Goal: Task Accomplishment & Management: Use online tool/utility

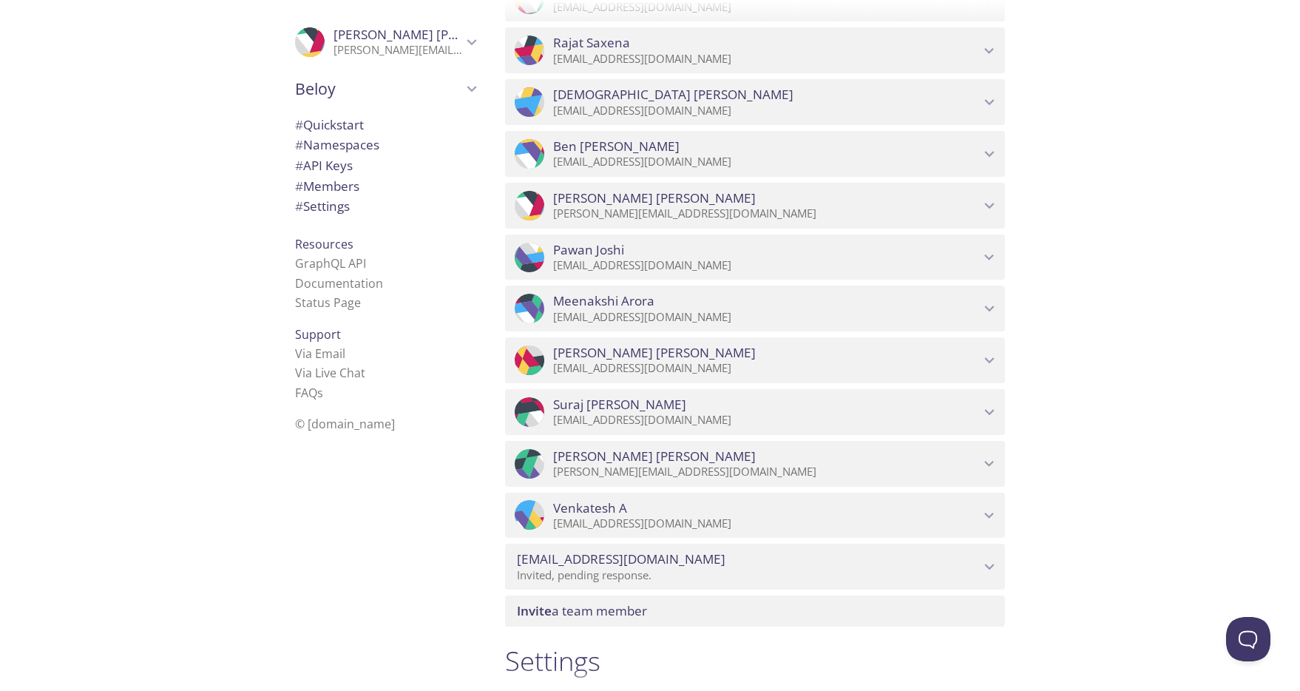
scroll to position [1472, 0]
click at [901, 459] on span "[PERSON_NAME]" at bounding box center [766, 454] width 427 height 16
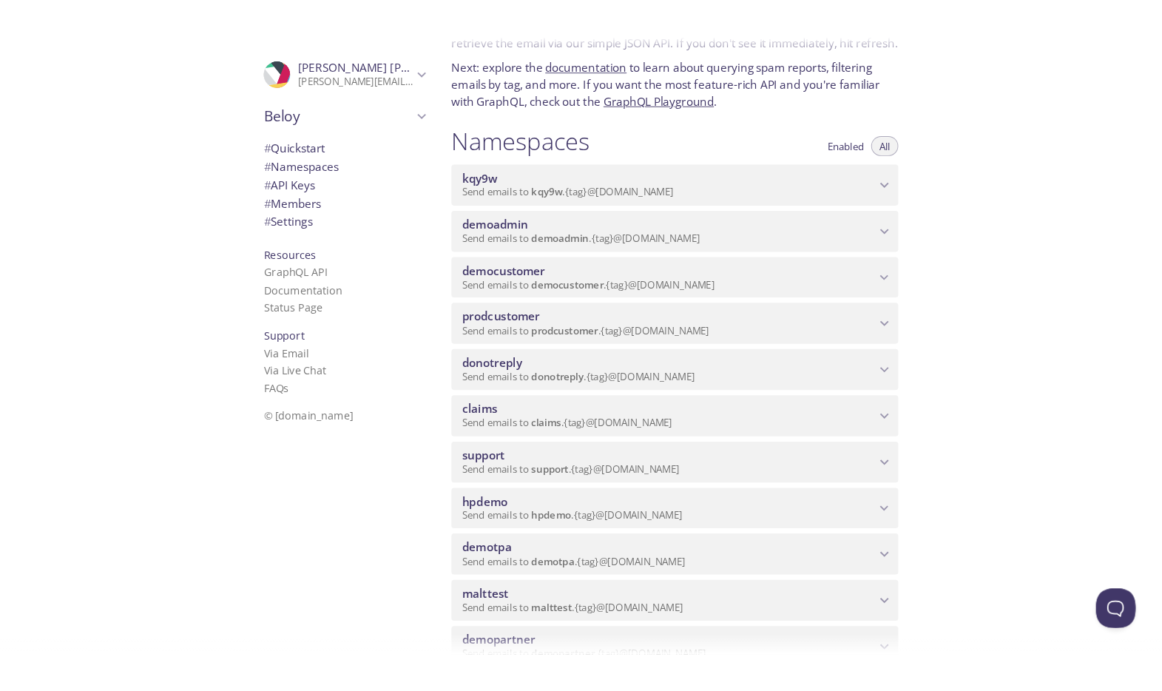
scroll to position [0, 0]
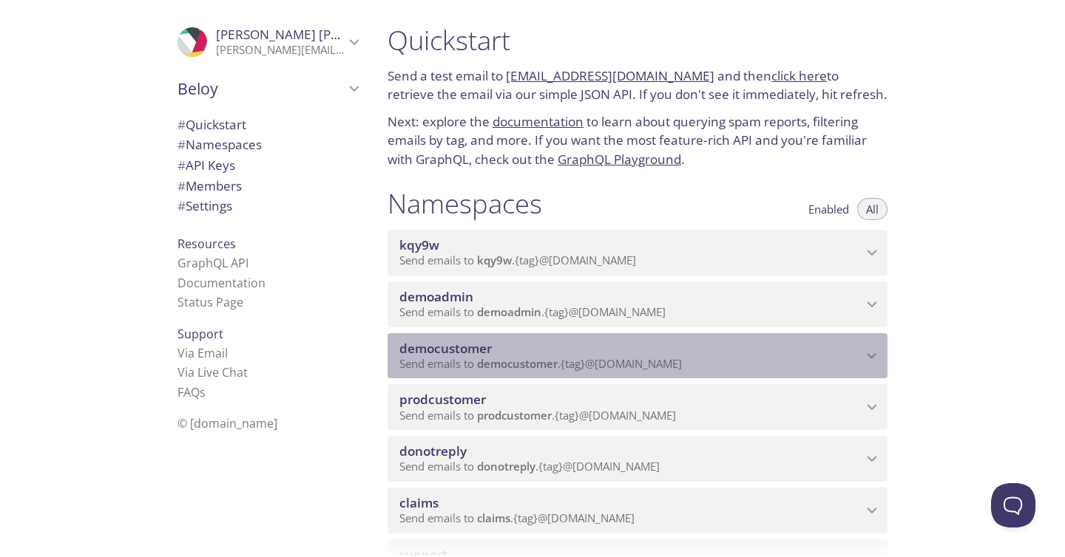
click at [552, 348] on span "democustomer" at bounding box center [630, 349] width 463 height 16
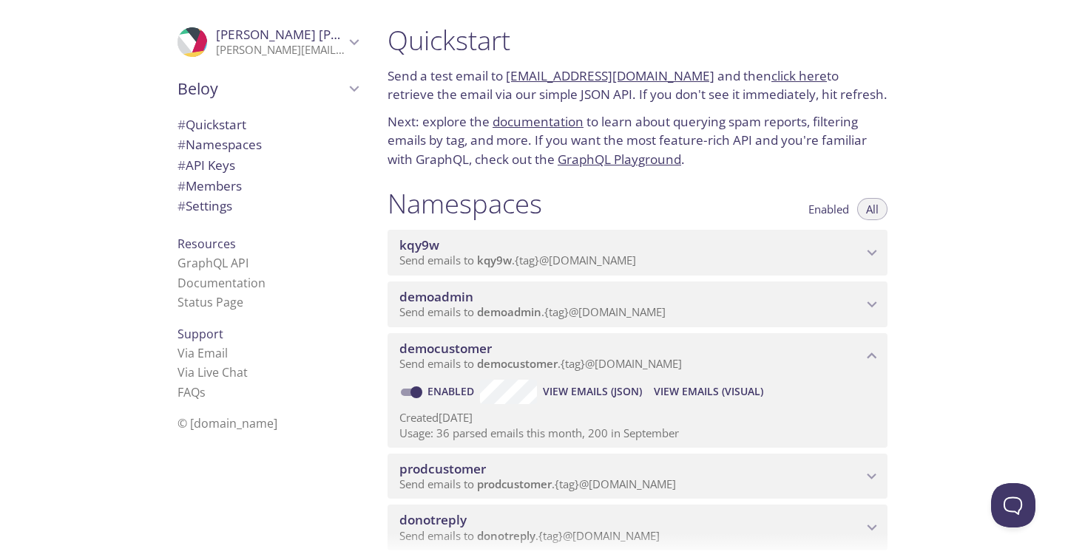
click at [691, 399] on span "View Emails (Visual)" at bounding box center [708, 392] width 109 height 18
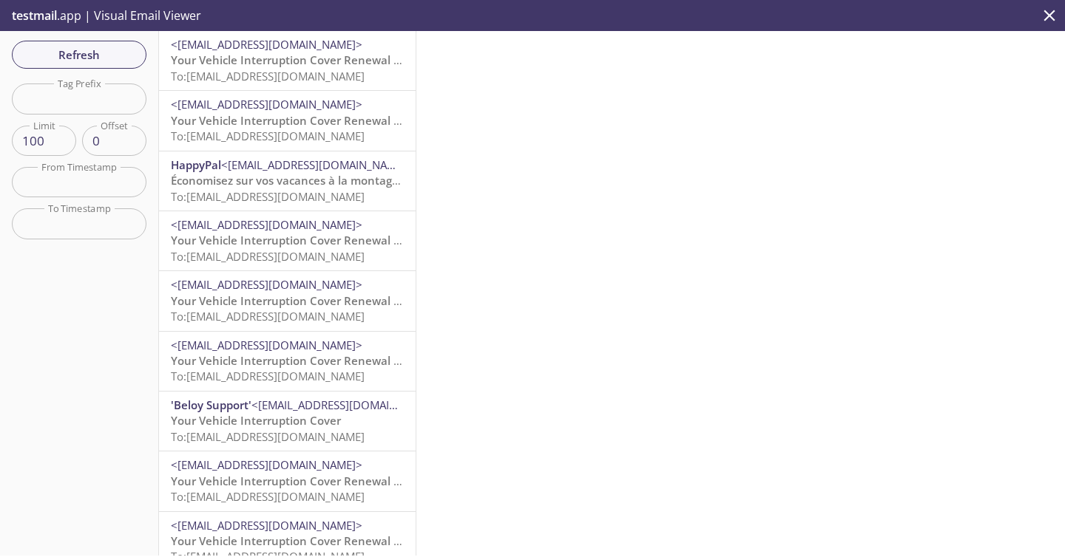
click at [322, 75] on span "To: democustomer.clientdemoaffinity4687987986@inbox.testmail.app" at bounding box center [268, 76] width 194 height 15
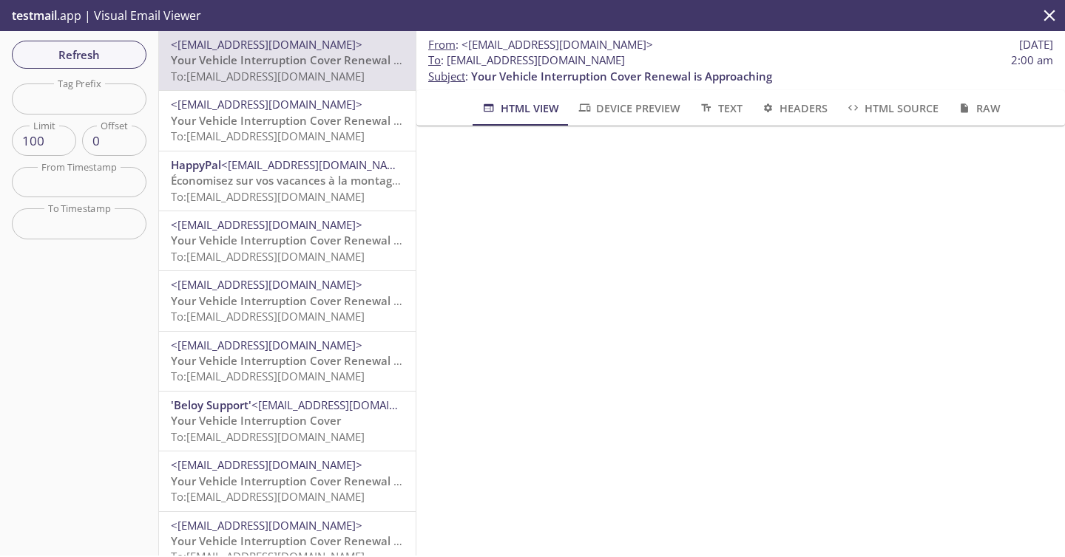
scroll to position [62, 0]
click at [645, 116] on span "Device Preview" at bounding box center [629, 108] width 104 height 18
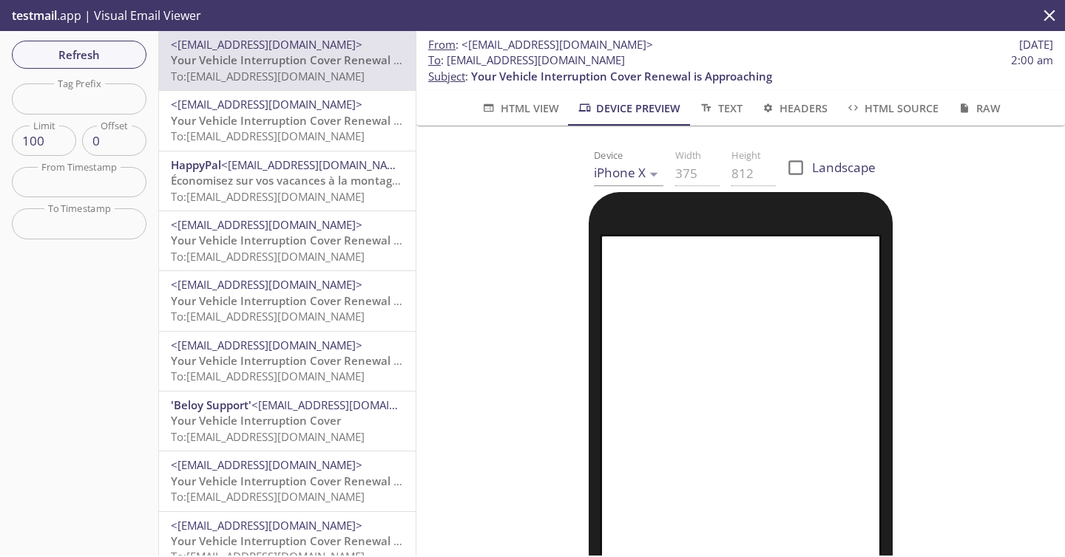
click at [779, 108] on span "Headers" at bounding box center [793, 108] width 67 height 18
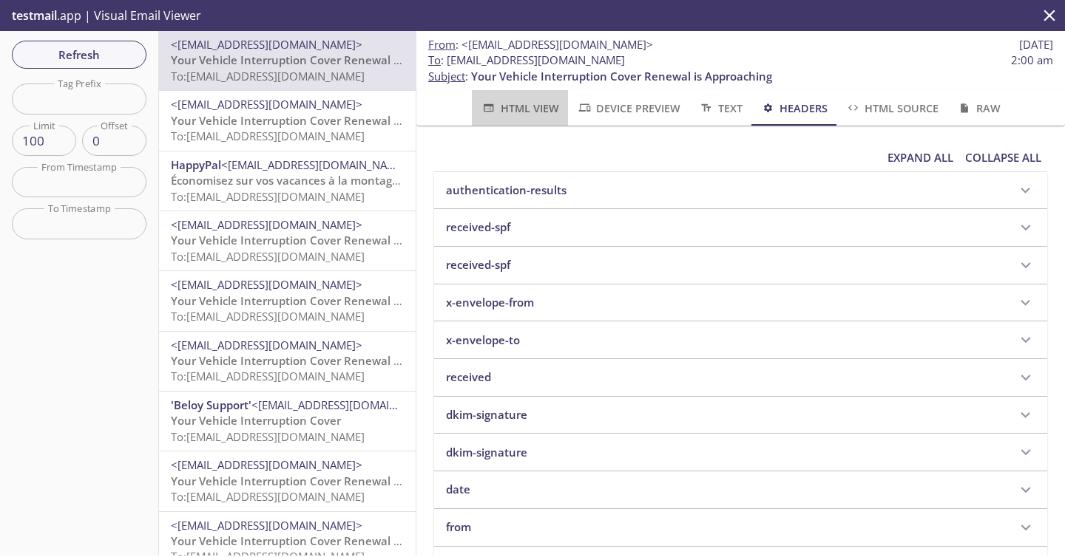
click at [538, 106] on span "HTML View" at bounding box center [520, 108] width 78 height 18
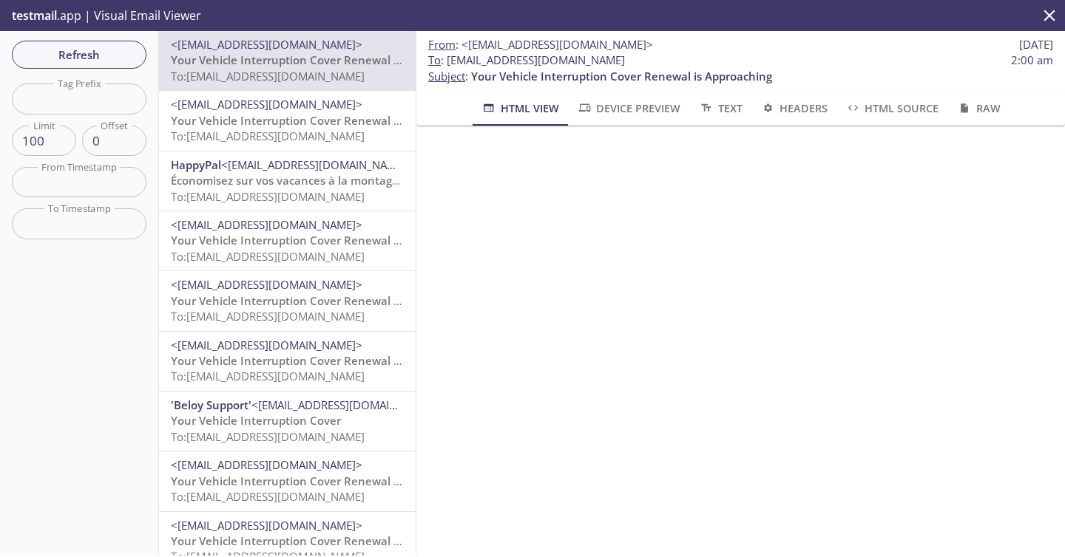
copy span "democustomer.clientdemoaffinity4687987986@inbox.testmail.app"
drag, startPoint x: 447, startPoint y: 62, endPoint x: 839, endPoint y: 59, distance: 392.6
click at [839, 59] on span "To : democustomer.clientdemoaffinity4687987986@inbox.testmail.app 2:00 am" at bounding box center [740, 60] width 625 height 16
click at [110, 55] on span "Refresh" at bounding box center [79, 54] width 111 height 19
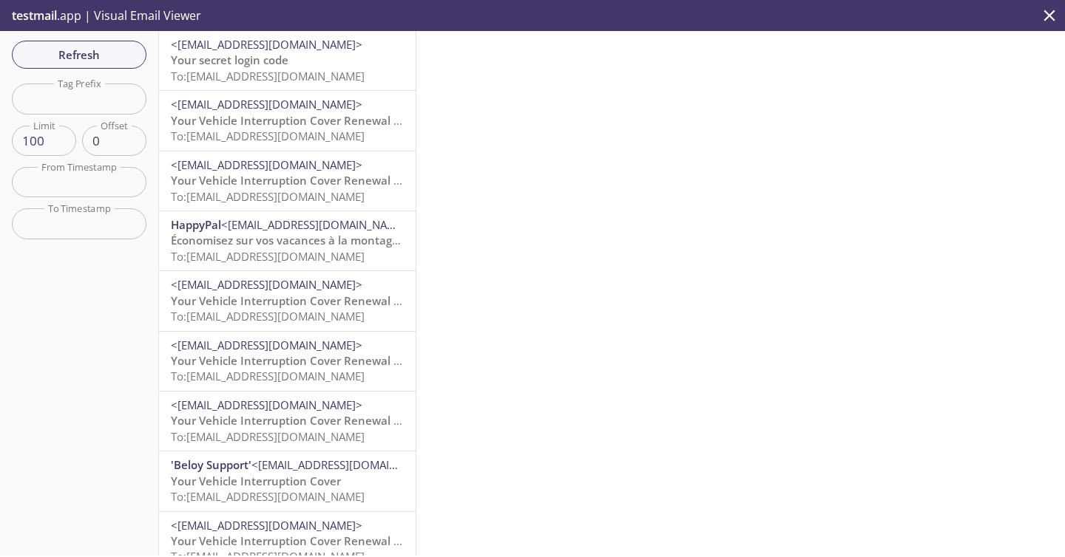
click at [234, 83] on span "To: democustomer.clientdemoaffinity4687987986@inbox.testmail.app" at bounding box center [268, 76] width 194 height 15
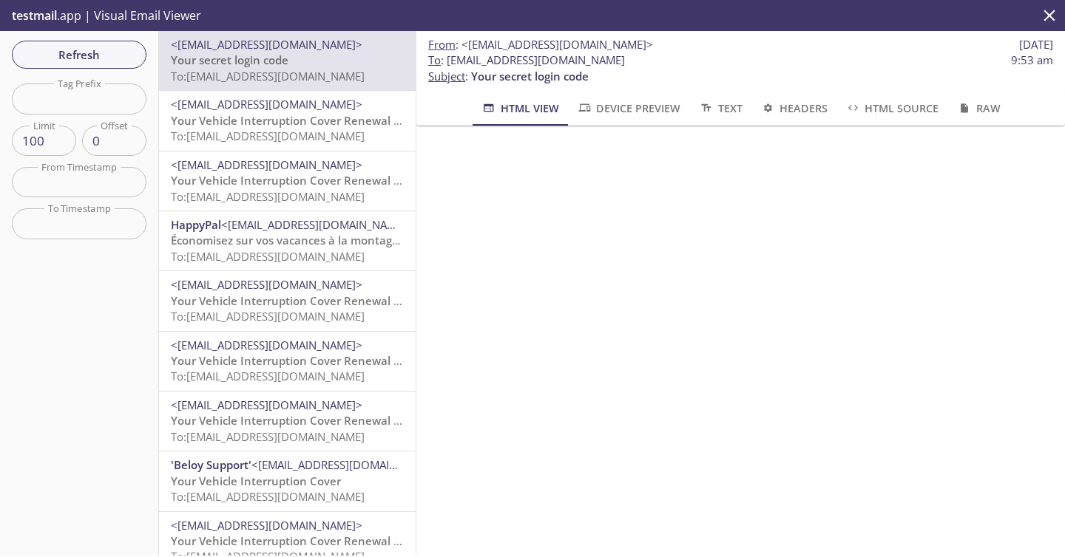
click at [41, 19] on span "testmail" at bounding box center [34, 15] width 45 height 16
click at [92, 52] on span "Refresh" at bounding box center [79, 54] width 111 height 19
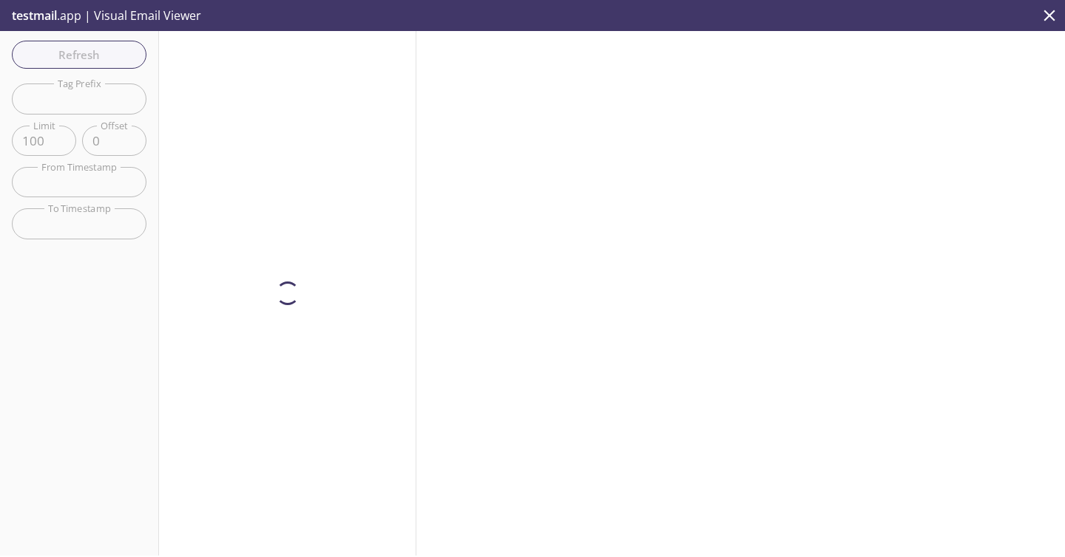
click at [1048, 20] on icon "close" at bounding box center [1049, 15] width 19 height 19
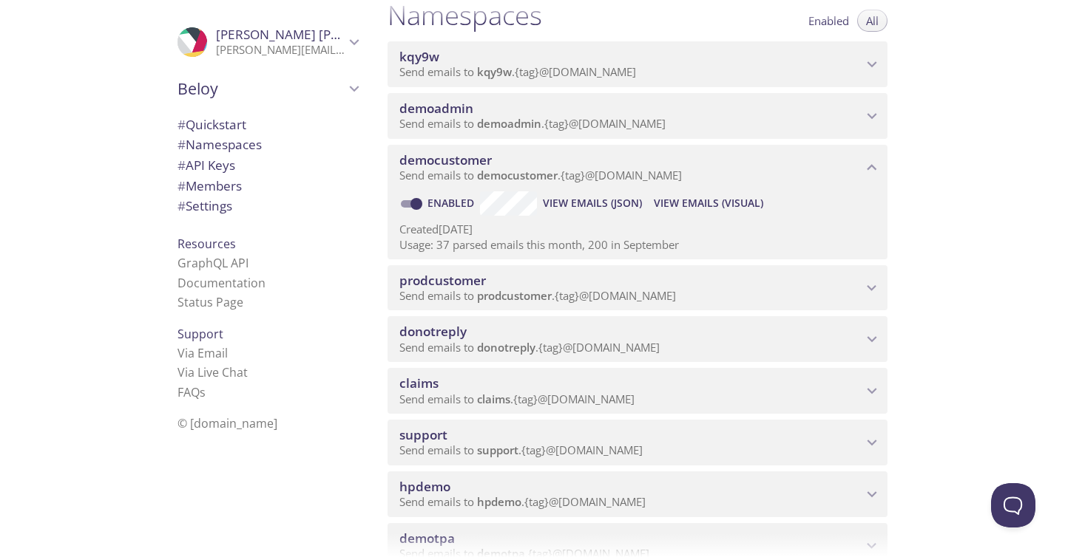
scroll to position [214, 0]
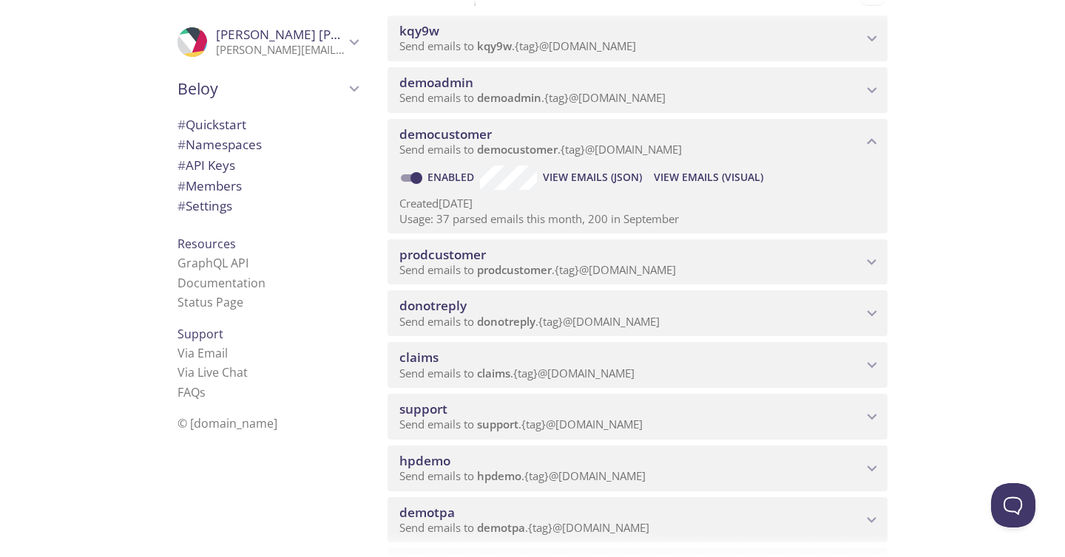
click at [508, 260] on span "prodcustomer" at bounding box center [630, 255] width 463 height 16
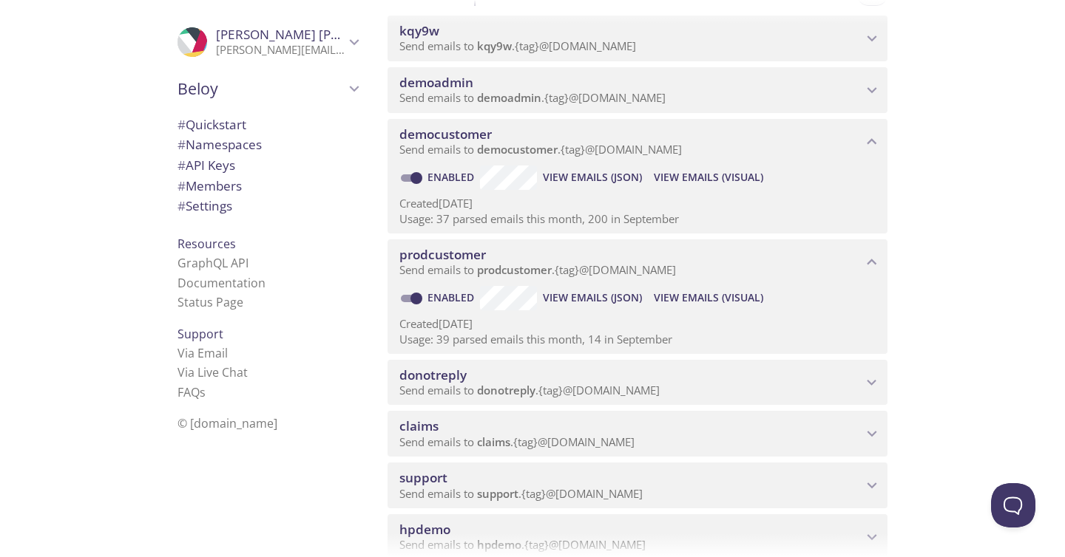
click at [687, 305] on span "View Emails (Visual)" at bounding box center [708, 298] width 109 height 18
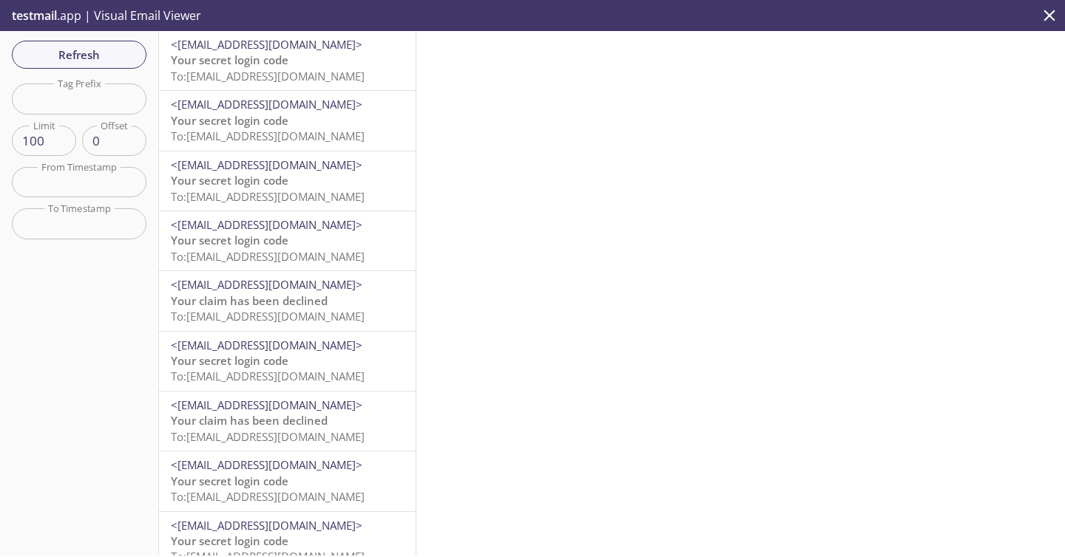
click at [291, 85] on div "<support@beloy.com> Your secret login code To: prodcustomer.sapphire87738@inbox…" at bounding box center [287, 60] width 257 height 59
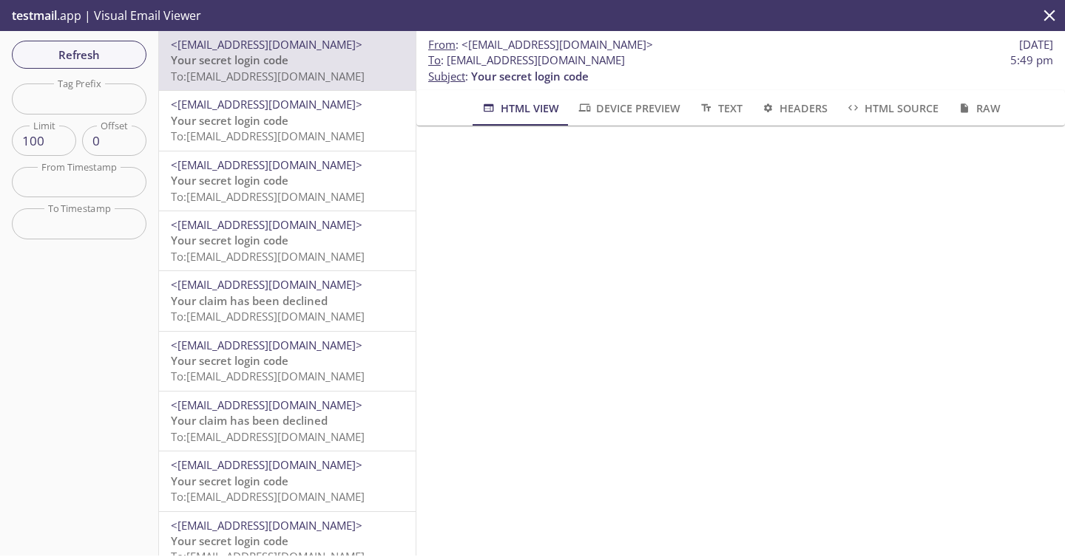
drag, startPoint x: 448, startPoint y: 62, endPoint x: 778, endPoint y: 55, distance: 329.8
click at [778, 55] on span "To : prodcustomer.sapphire87738@inbox.testmail.app 5:49 pm" at bounding box center [740, 60] width 625 height 16
drag, startPoint x: 754, startPoint y: 64, endPoint x: 449, endPoint y: 68, distance: 305.4
click at [449, 67] on span "To : prodcustomer.sapphire87738@inbox.testmail.app 5:49 pm" at bounding box center [740, 60] width 625 height 16
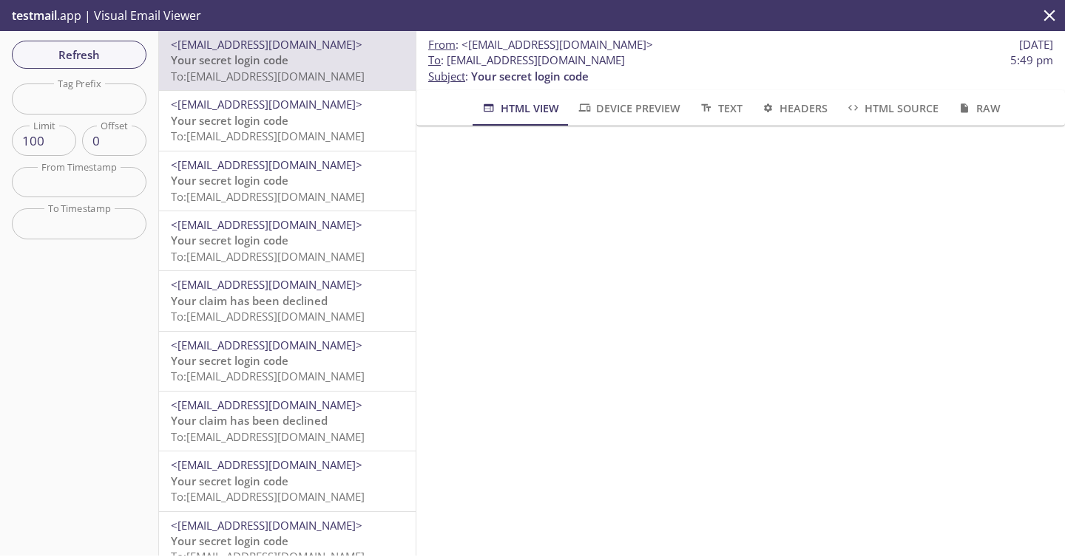
copy span "prodcustomer.sapphire87738@inbox.testmail.app"
click at [104, 61] on span "Refresh" at bounding box center [79, 54] width 111 height 19
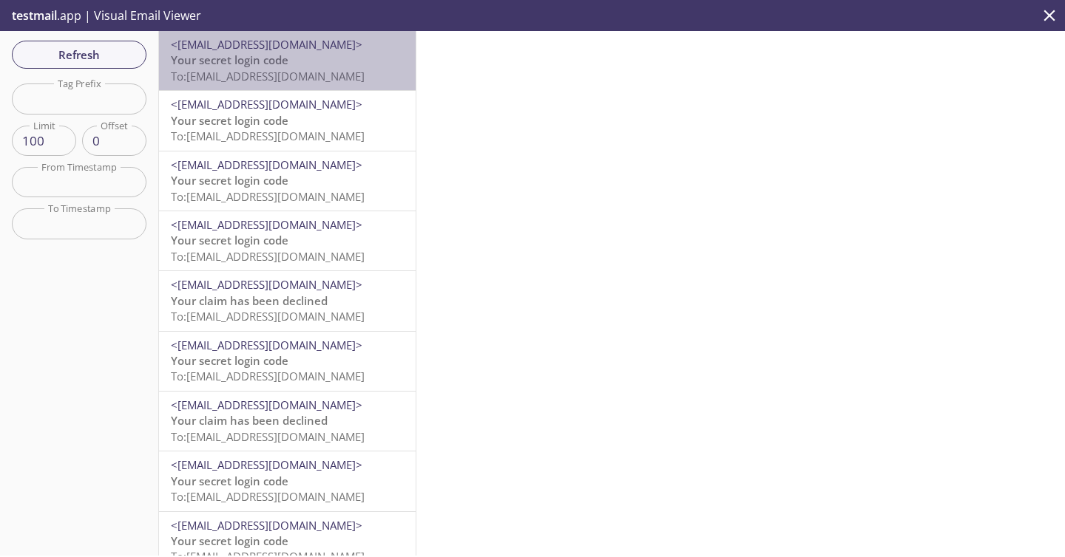
click at [315, 75] on span "To: prodcustomer.sapphire87738@inbox.testmail.app" at bounding box center [268, 76] width 194 height 15
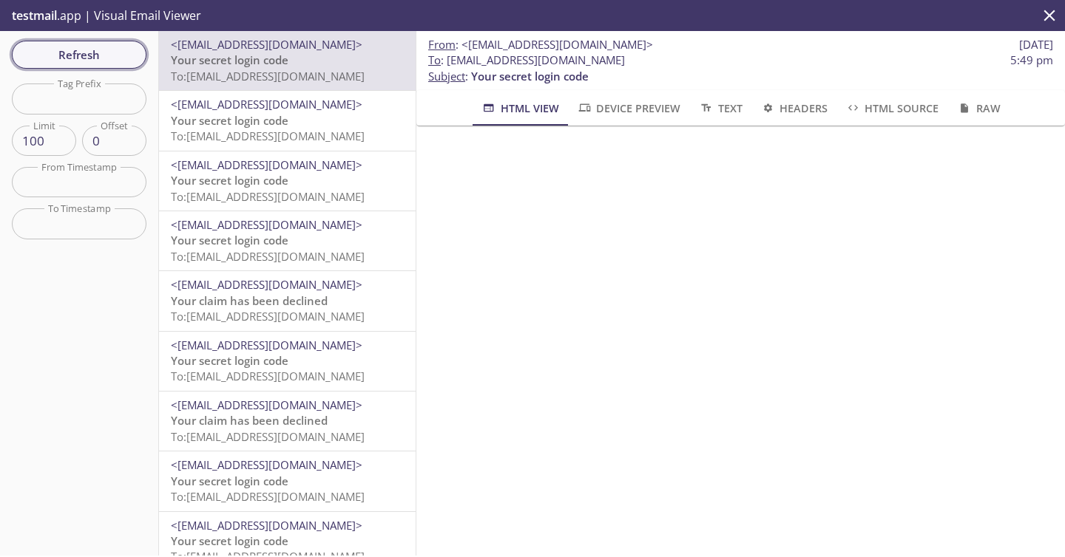
click at [126, 52] on span "Refresh" at bounding box center [79, 54] width 111 height 19
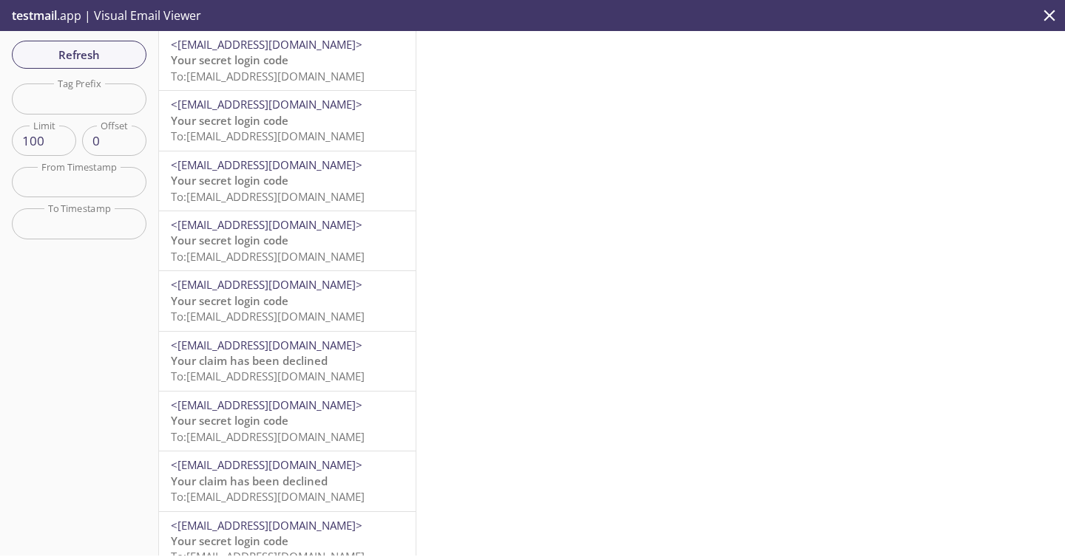
click at [300, 62] on p "Your secret login code To: prodcustomer.sapphire87738@inbox.testmail.app" at bounding box center [287, 68] width 233 height 32
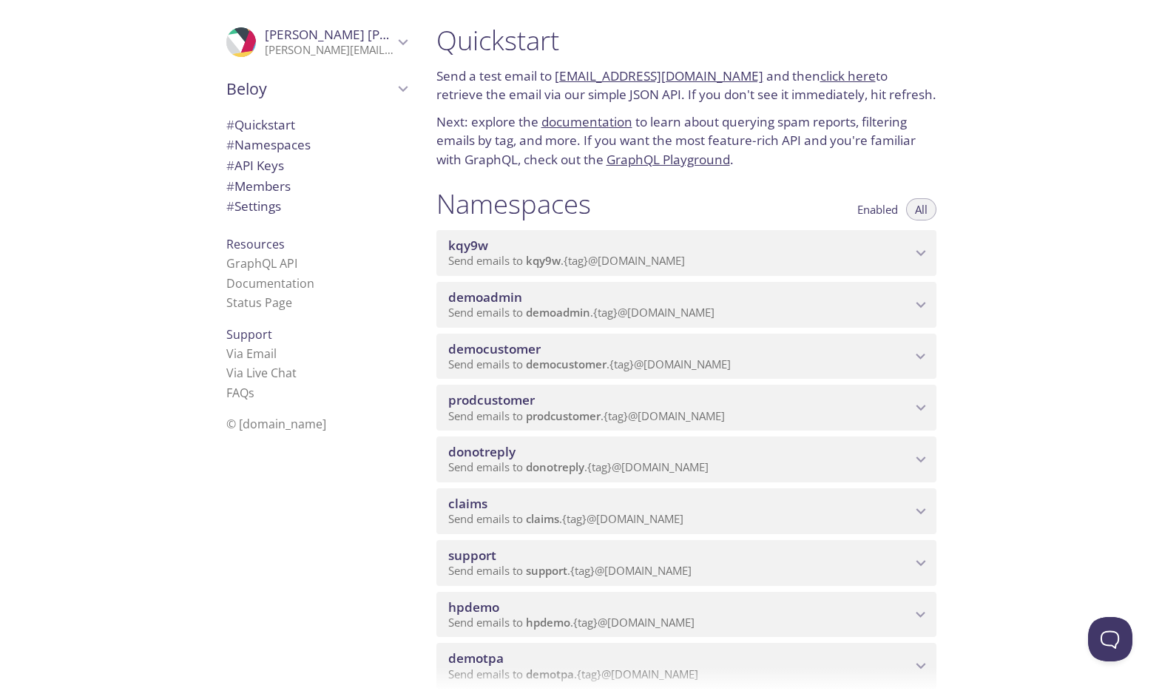
click at [614, 394] on span "prodcustomer" at bounding box center [679, 400] width 463 height 16
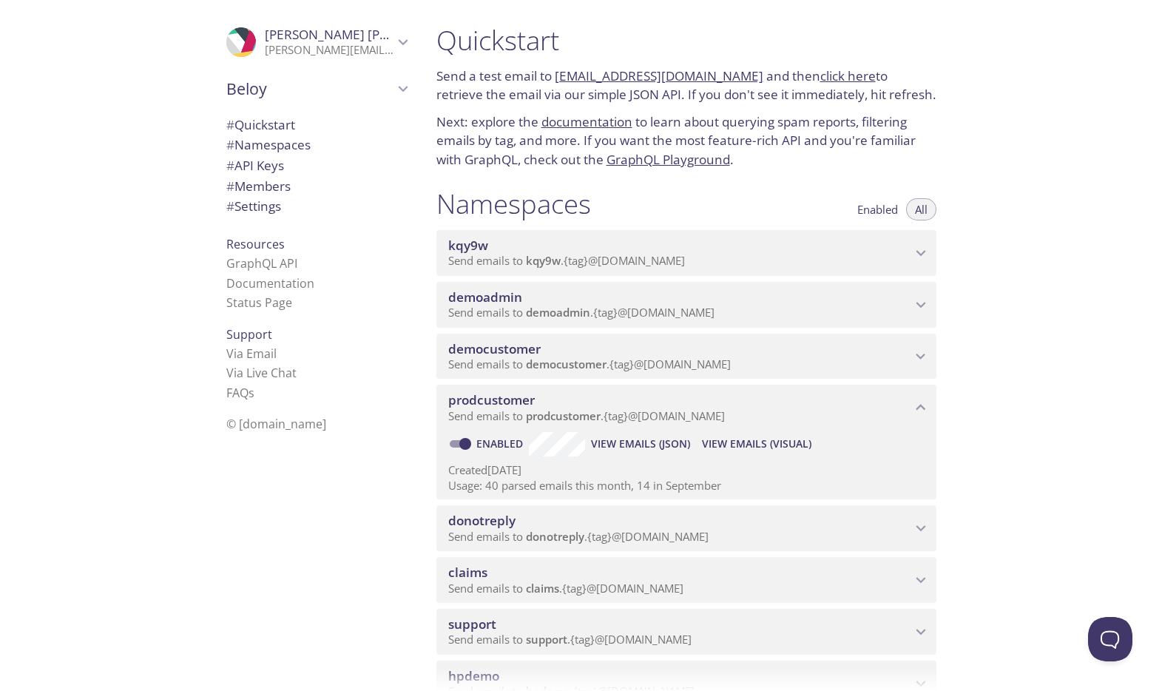
click at [746, 443] on span "View Emails (Visual)" at bounding box center [756, 444] width 109 height 18
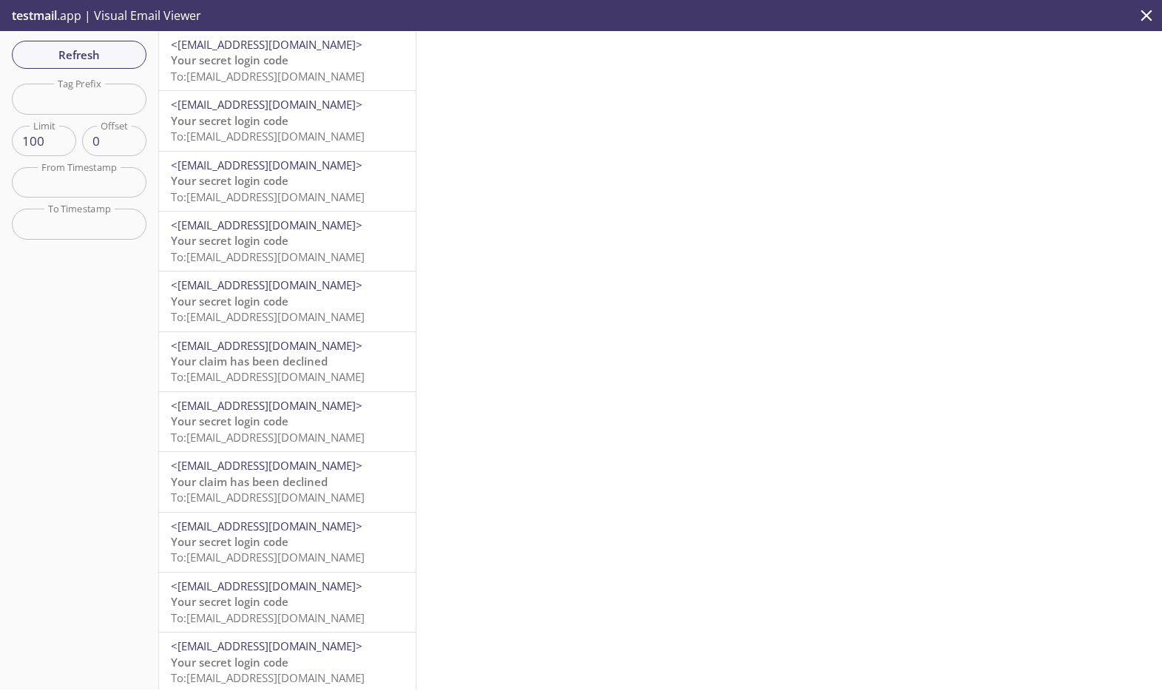
click at [272, 50] on span "<support@beloy.com>" at bounding box center [266, 44] width 191 height 15
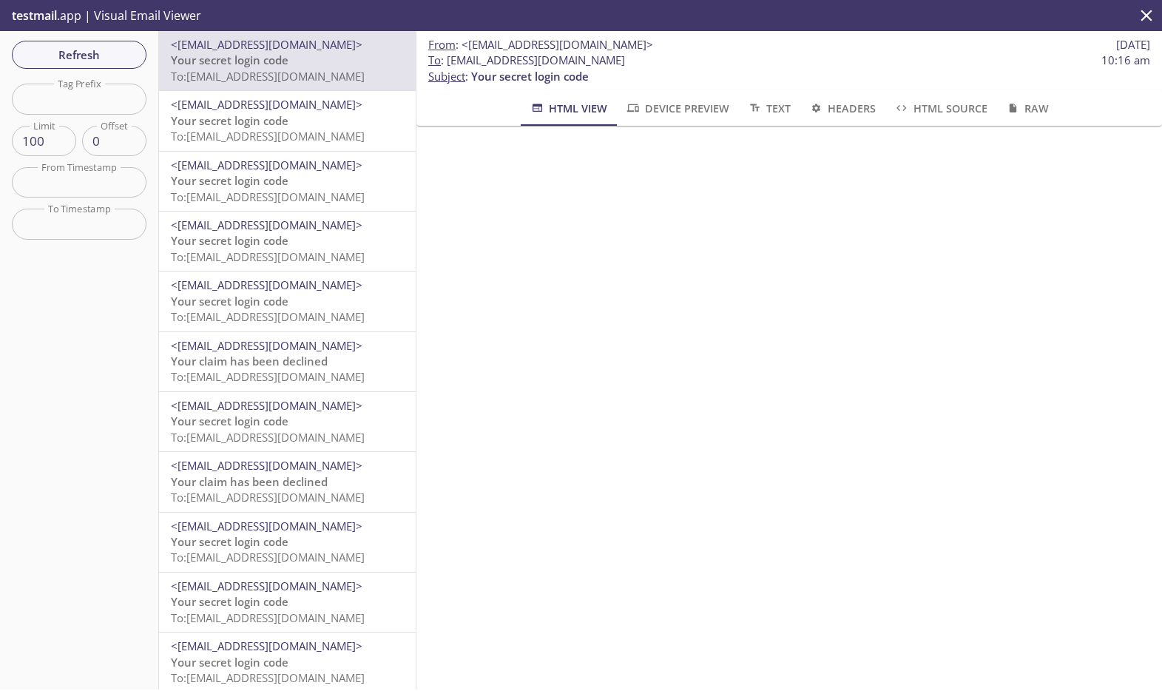
drag, startPoint x: 448, startPoint y: 63, endPoint x: 774, endPoint y: 58, distance: 326.1
click at [774, 58] on span "To : prodcustomer.sapphire87738@inbox.testmail.app 10:16 am" at bounding box center [789, 60] width 722 height 16
copy span "prodcustomer.sapphire87738@inbox.testmail.app"
click at [71, 52] on span "Refresh" at bounding box center [79, 54] width 111 height 19
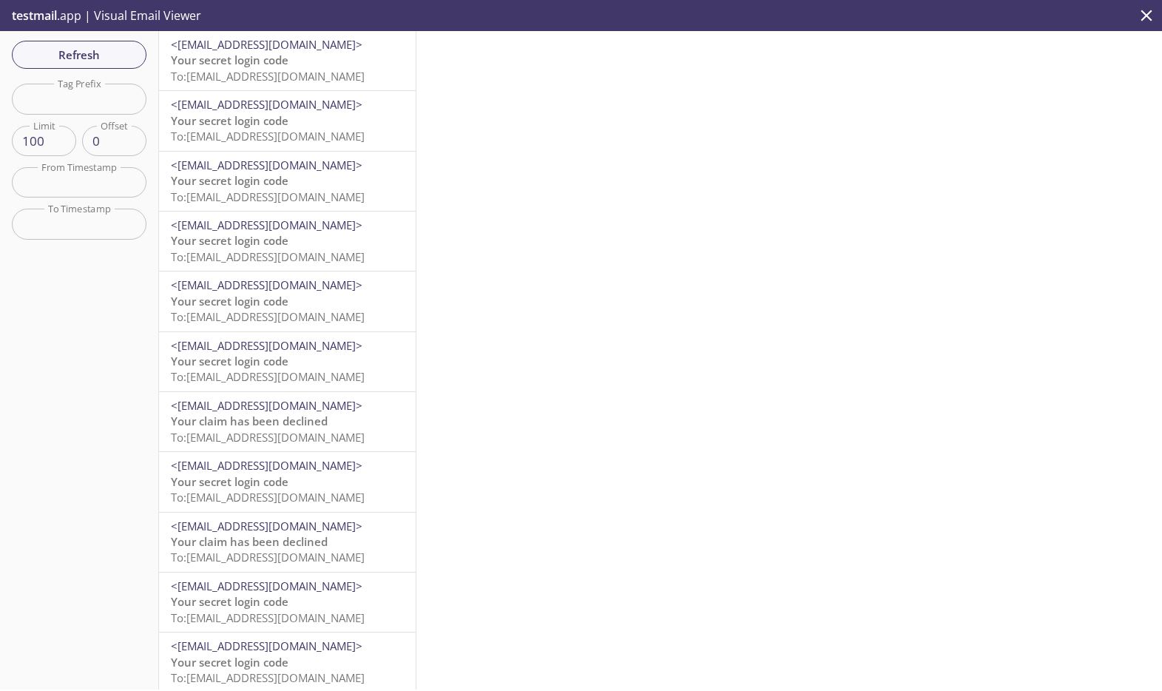
click at [264, 65] on span "Your secret login code" at bounding box center [230, 59] width 118 height 15
